Goal: Transaction & Acquisition: Purchase product/service

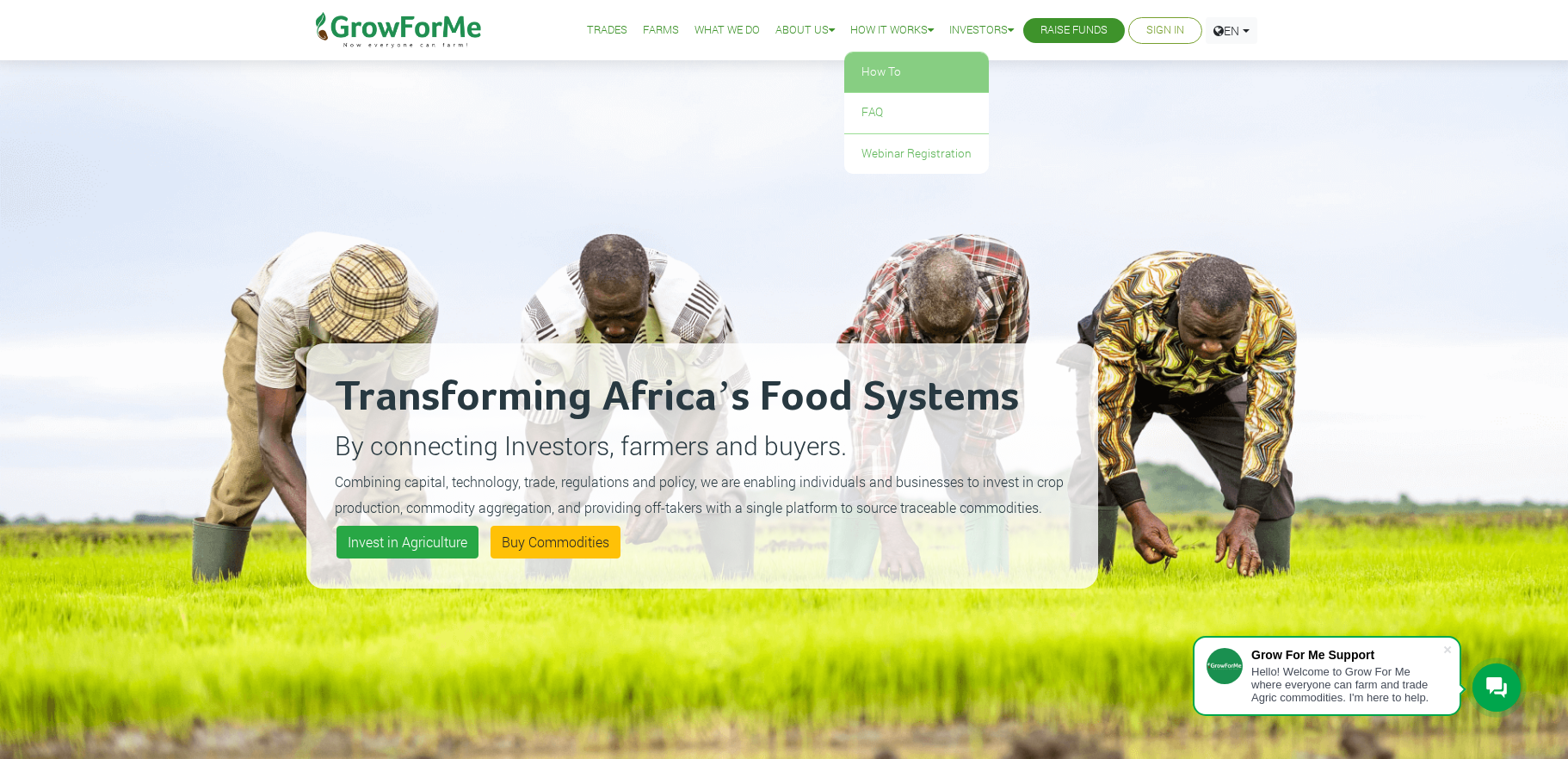
click at [885, 69] on link "How To" at bounding box center [917, 72] width 144 height 39
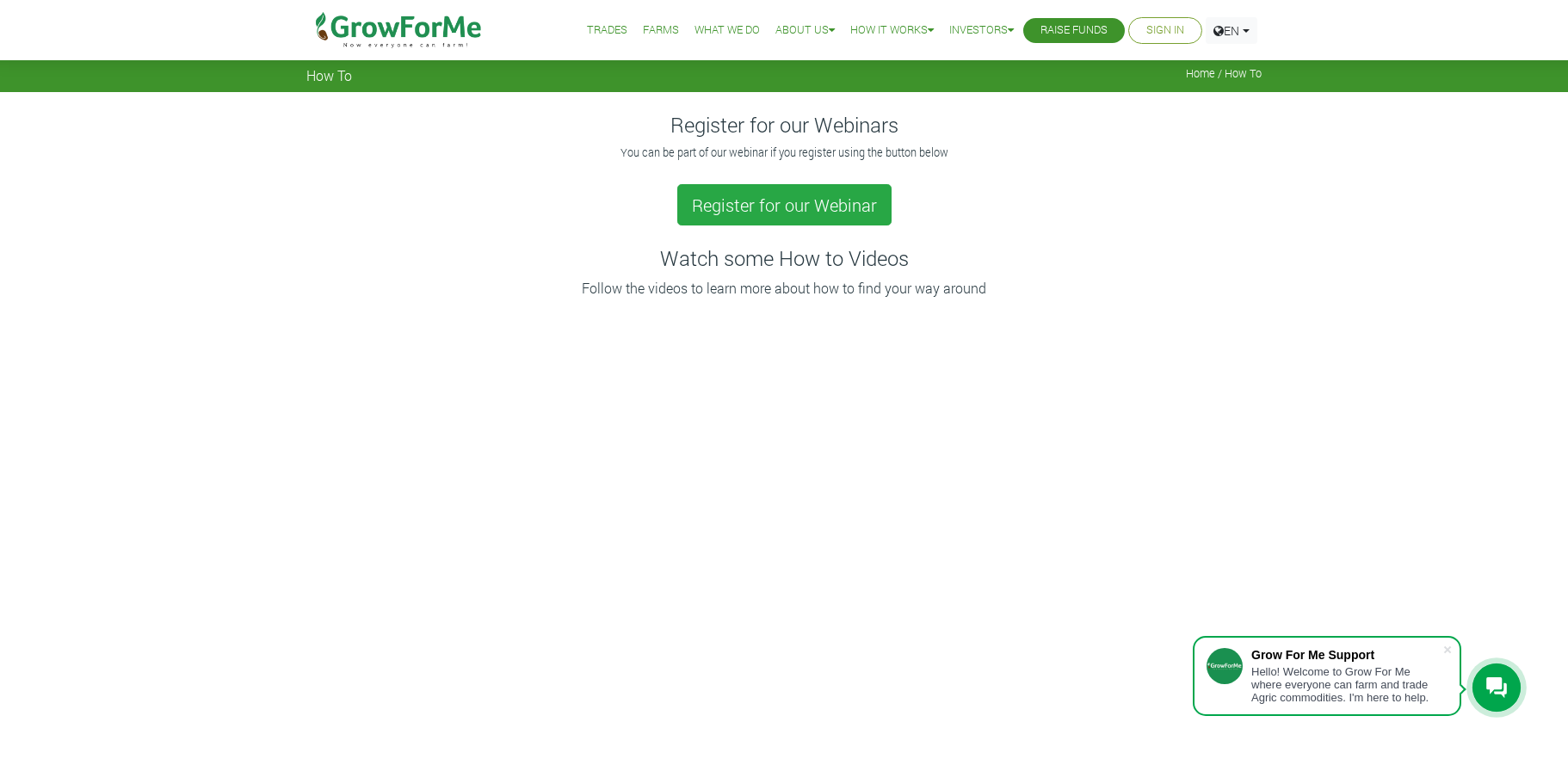
click at [842, 285] on p "Follow the videos to learn more about how to find your way around" at bounding box center [784, 287] width 950 height 20
click at [830, 255] on h4 "Watch some How to Videos" at bounding box center [783, 259] width 955 height 25
click at [601, 32] on link "Trades" at bounding box center [606, 30] width 40 height 18
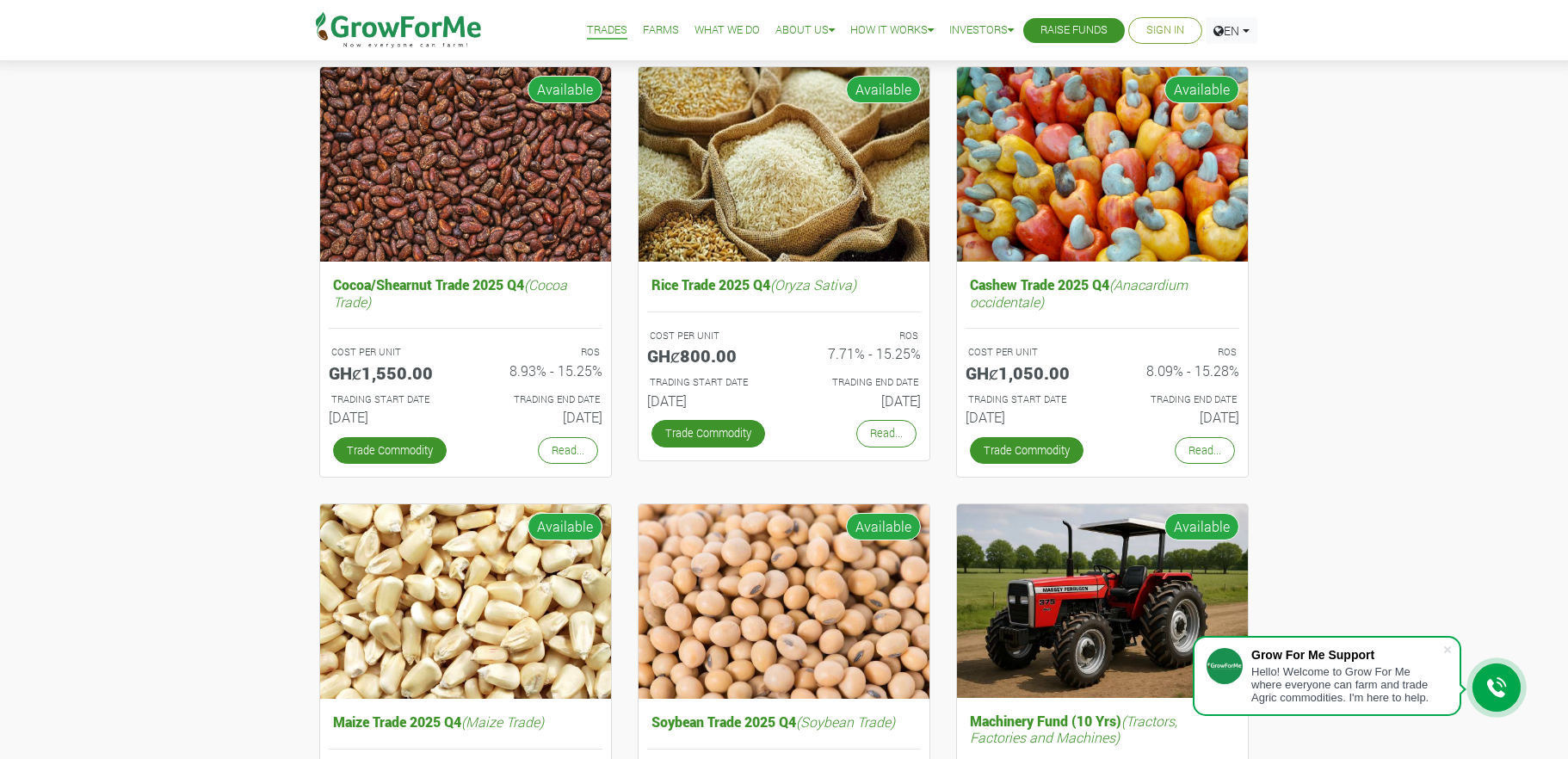
scroll to position [172, 0]
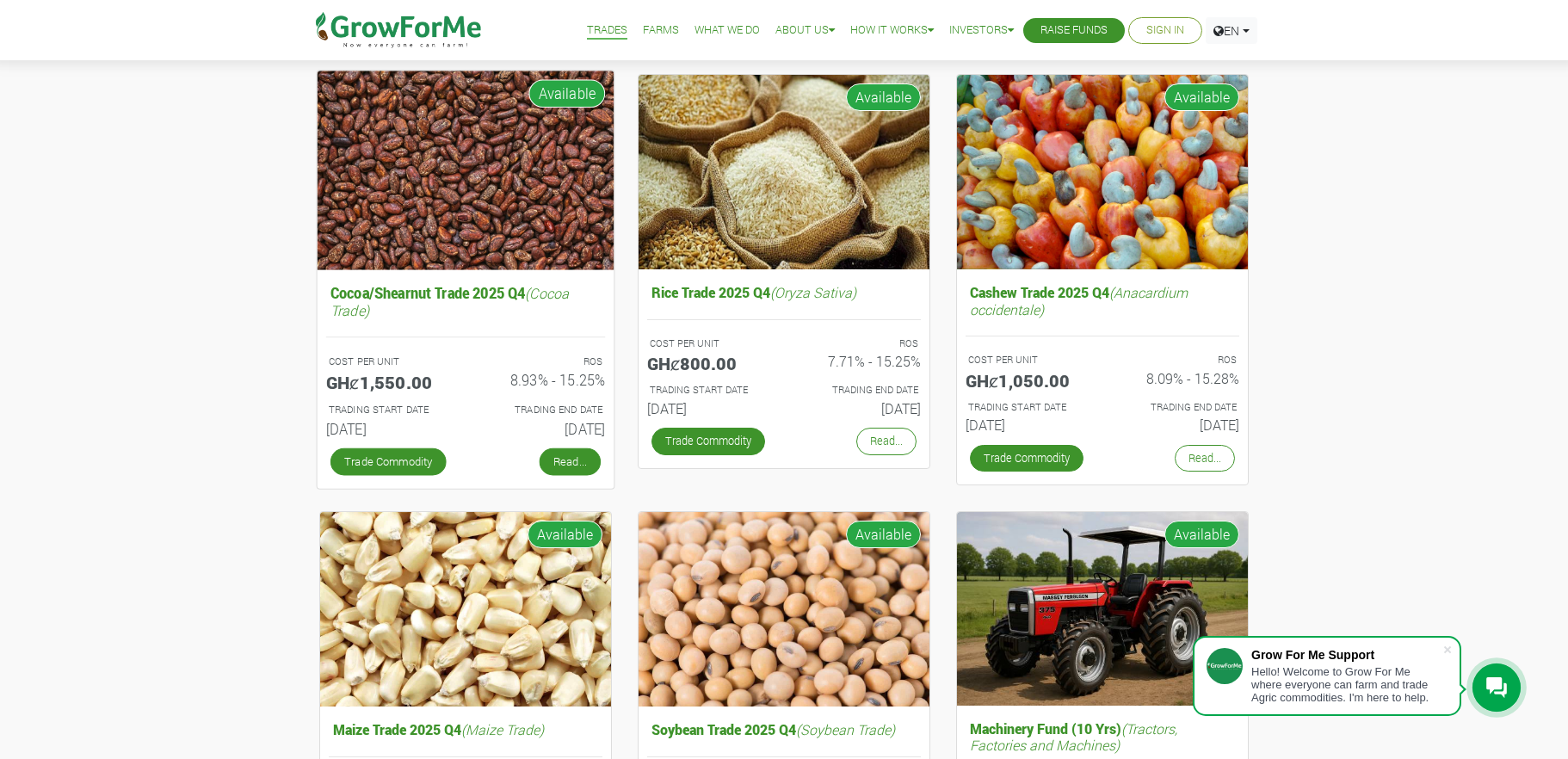
click at [583, 464] on link "Read..." at bounding box center [570, 461] width 61 height 28
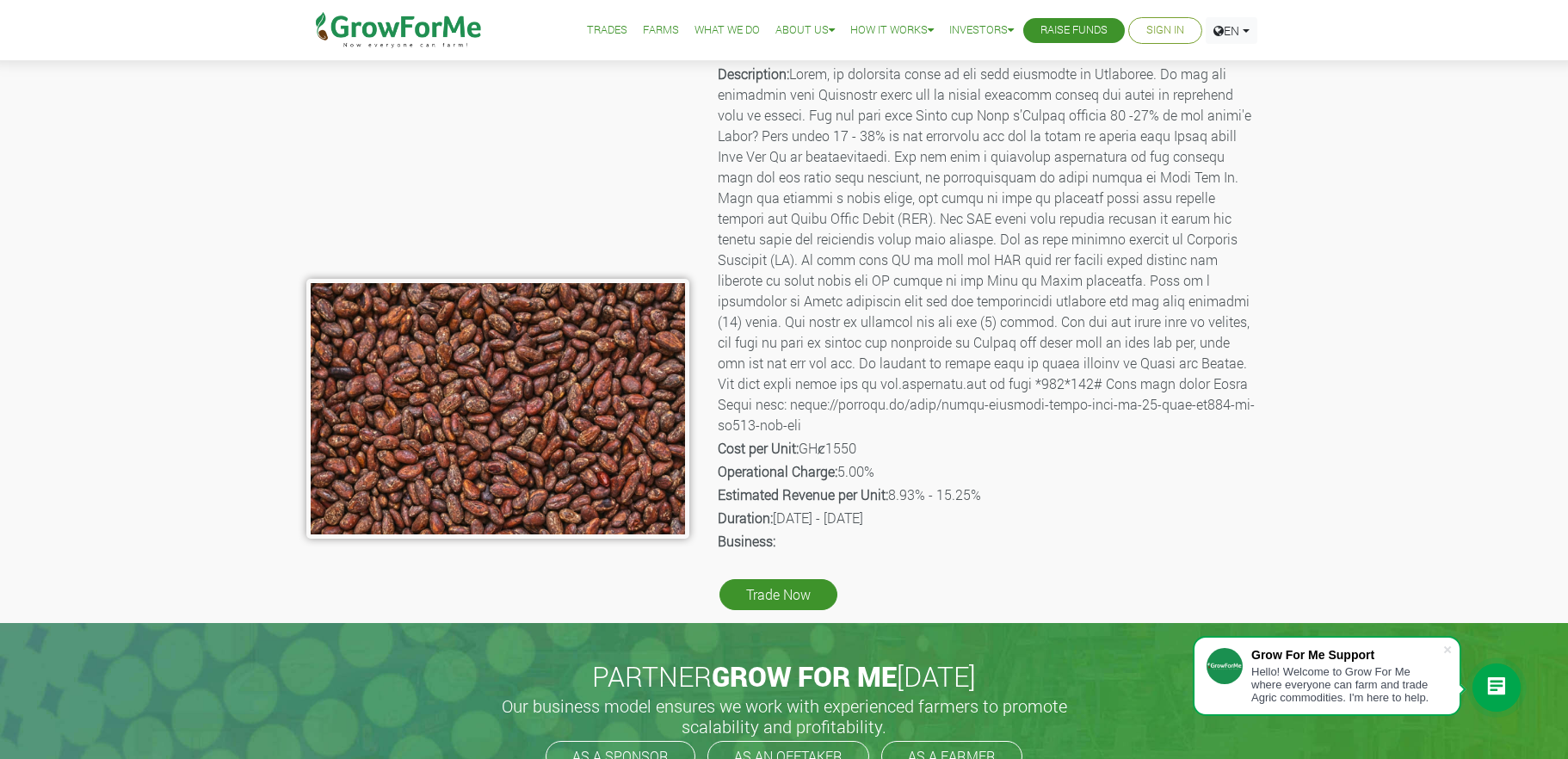
scroll to position [344, 0]
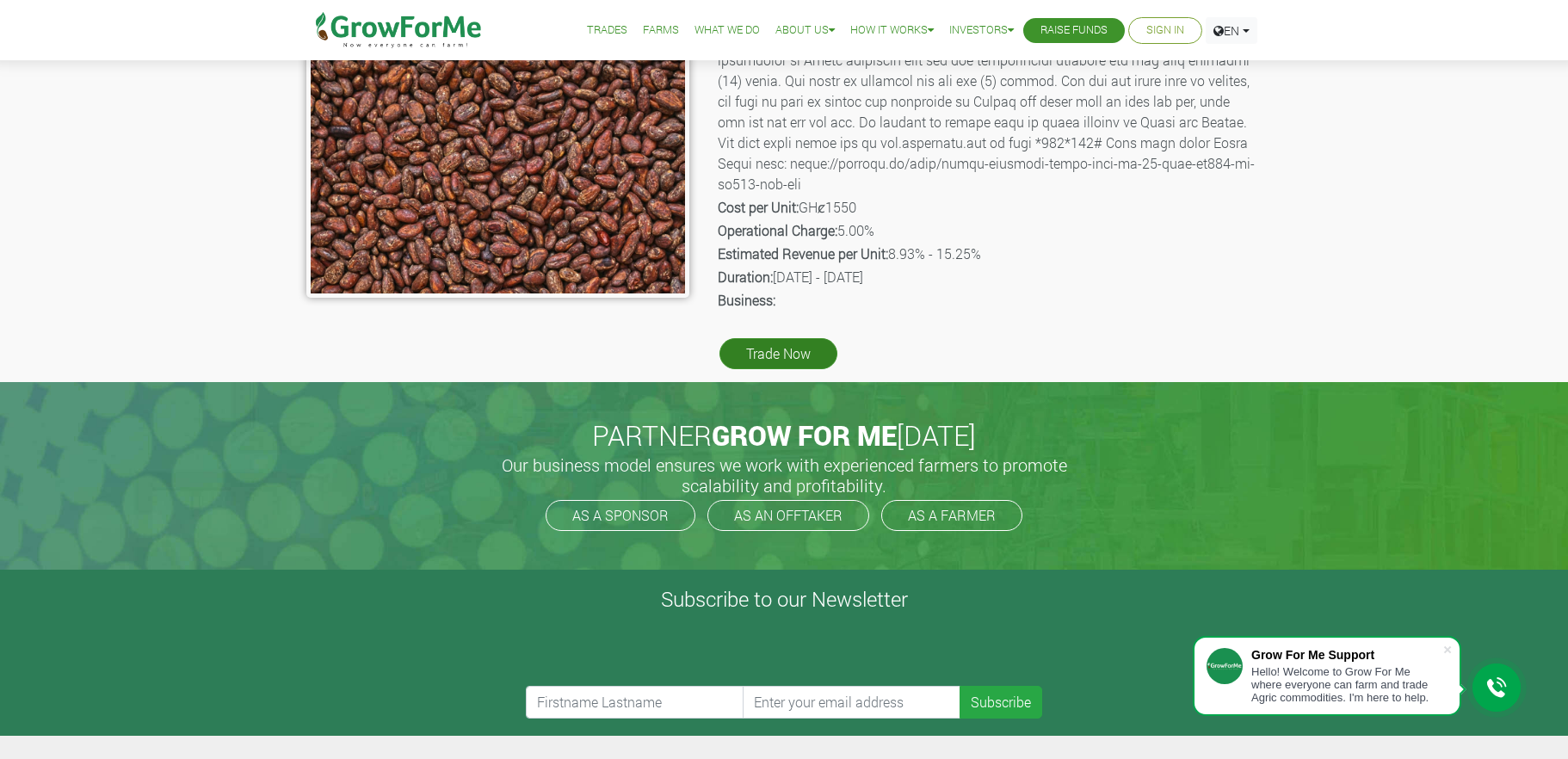
click at [795, 351] on link "Trade Now" at bounding box center [778, 353] width 117 height 31
